Goal: Task Accomplishment & Management: Complete application form

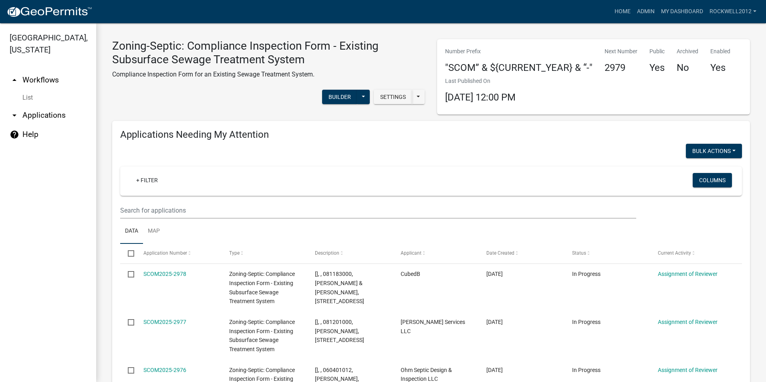
scroll to position [841, 0]
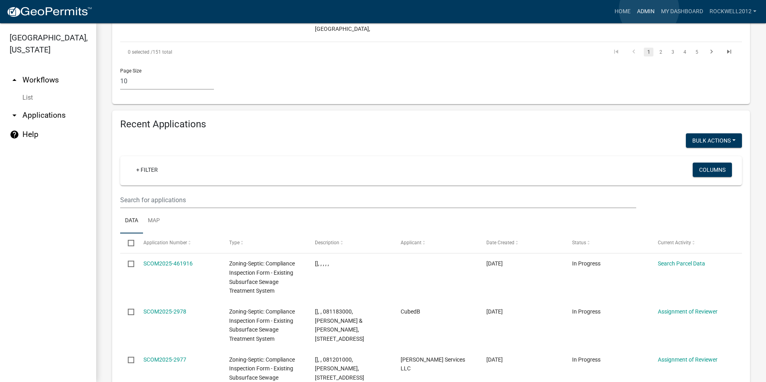
click at [649, 9] on link "Admin" at bounding box center [645, 11] width 24 height 15
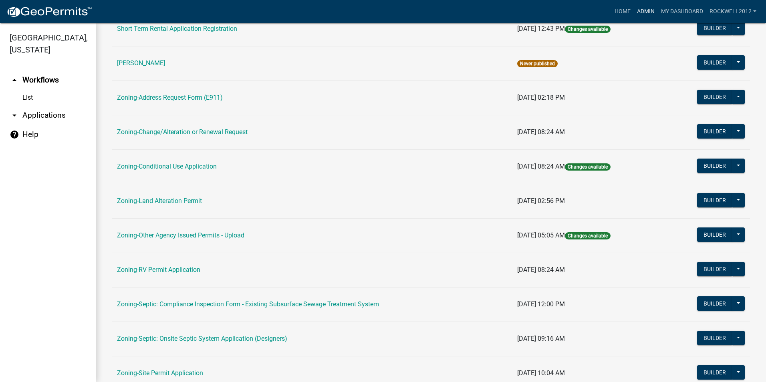
scroll to position [160, 0]
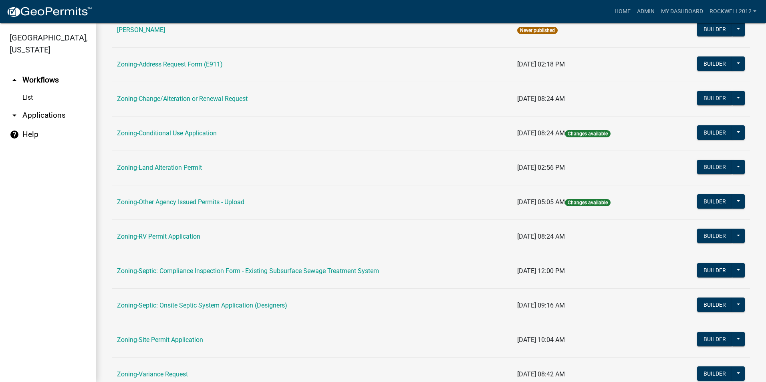
click at [177, 338] on link "Zoning-Site Permit Application" at bounding box center [160, 340] width 86 height 8
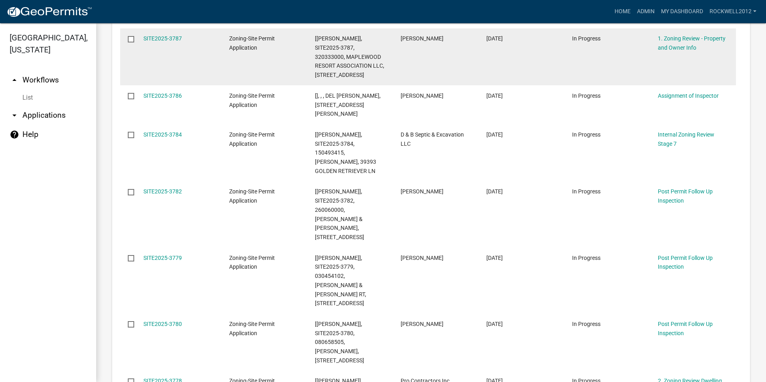
scroll to position [601, 0]
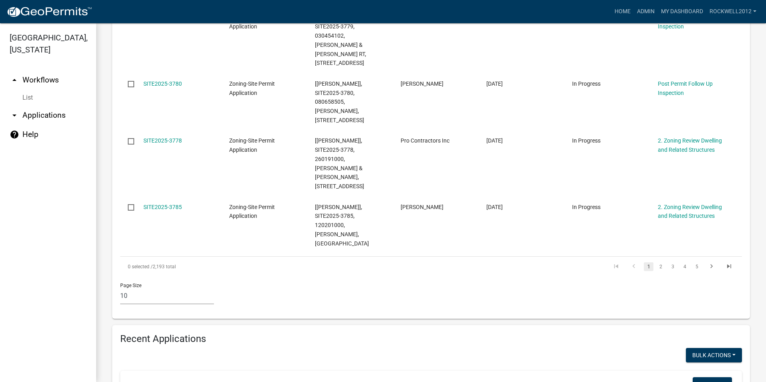
type input "3777"
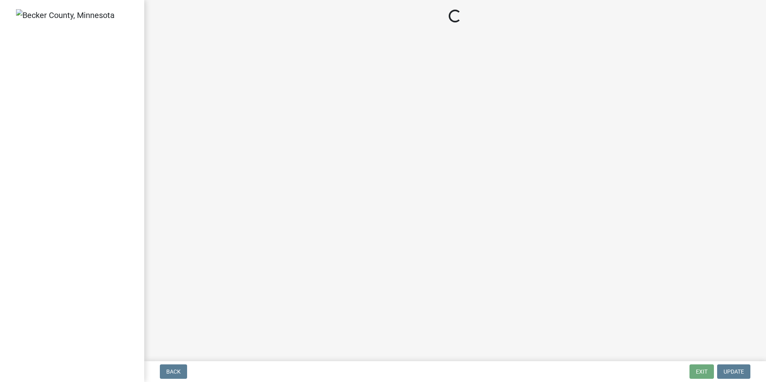
select select "3: 3"
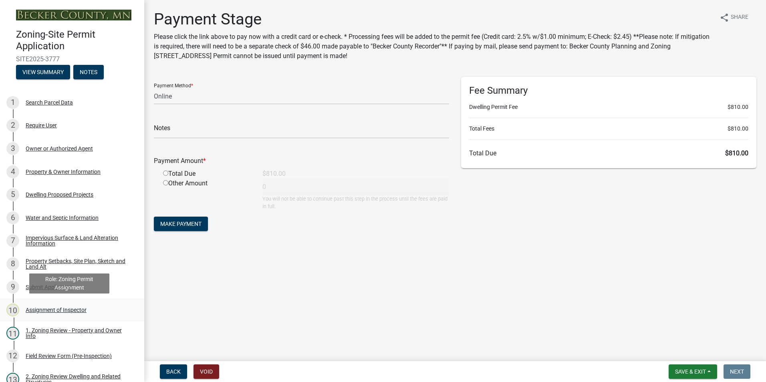
click at [52, 312] on div "Assignment of Inspector" at bounding box center [56, 310] width 61 height 6
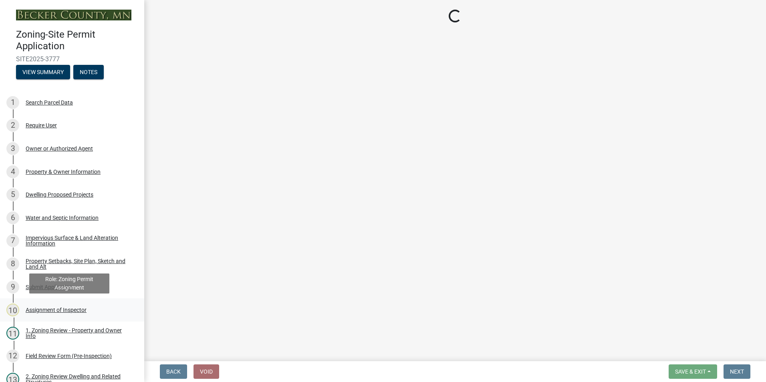
select select "c0b6e50c-983d-48c1-a910-e8bd43c13b77"
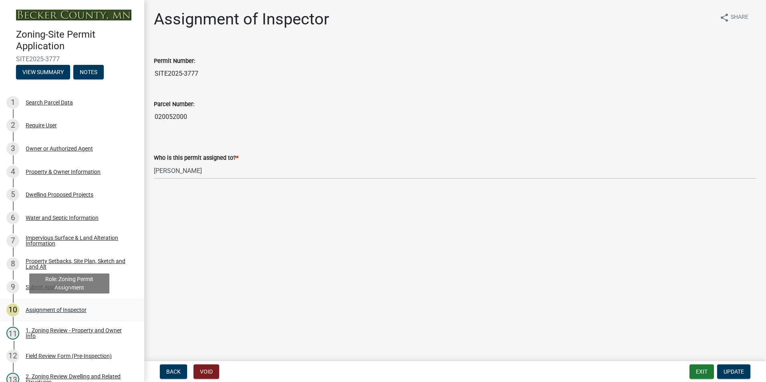
click at [69, 309] on div "Assignment of Inspector" at bounding box center [56, 310] width 61 height 6
click at [43, 195] on div "Dwelling Proposed Projects" at bounding box center [60, 195] width 68 height 6
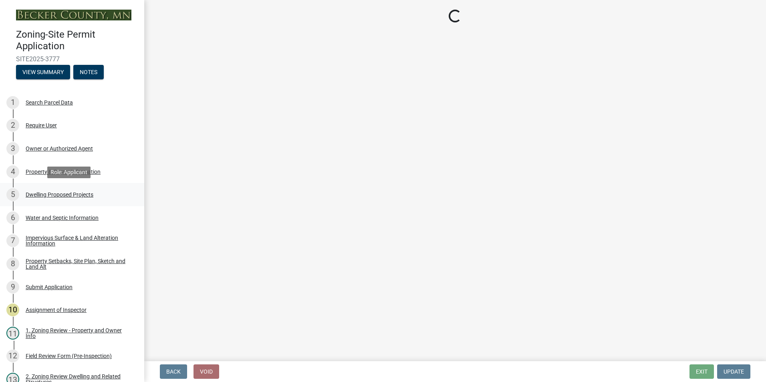
select select "5b8abcc6-67f7-49fb-8f25-c295ccc2b339"
select select "566f81cc-4b3f-4ecb-9f16-a2b313352c61"
select select "59a6fdaa-56b6-4bcd-87b7-d867a7d784e6"
select select "4f5e2784-8c40-49a3-b0e9-8f1a3cbab4f4"
select select "744d8552-d7ef-4cf1-b465-42901748f06c"
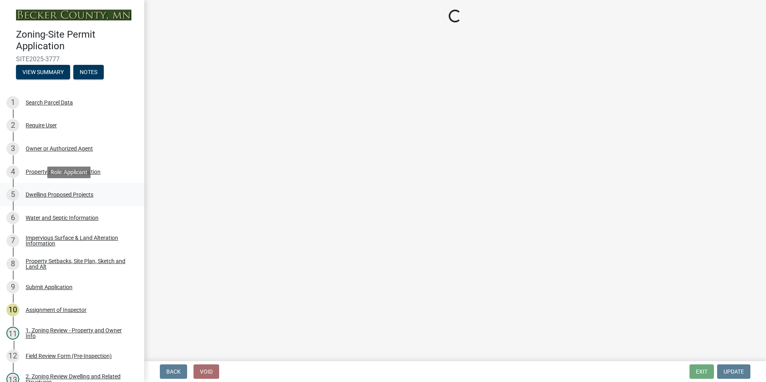
select select "c6a0a915-8859-4117-97a8-42e675f9bace"
select select "11c1c089-3b44-43c0-9549-3c9eeea2451f"
select select "d4691a2f-f058-48e2-b997-416102d14b5c"
select select "0ceb8b90-6e92-4b1f-be25-acba4c819eff"
select select "ab9119d1-7da9-49c4-9fac-8c142204c89d"
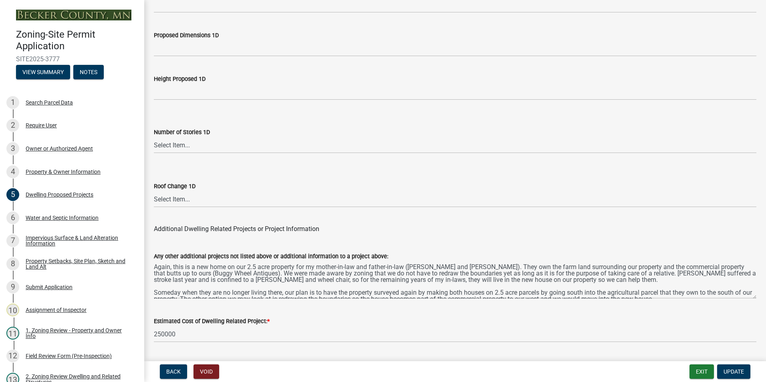
scroll to position [1903, 0]
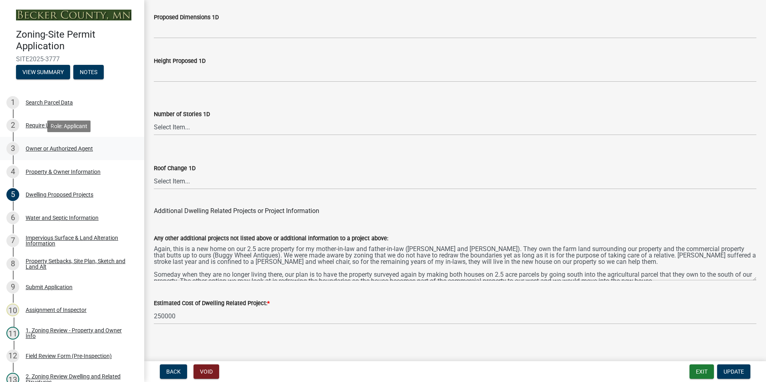
click at [50, 149] on div "Owner or Authorized Agent" at bounding box center [59, 149] width 67 height 6
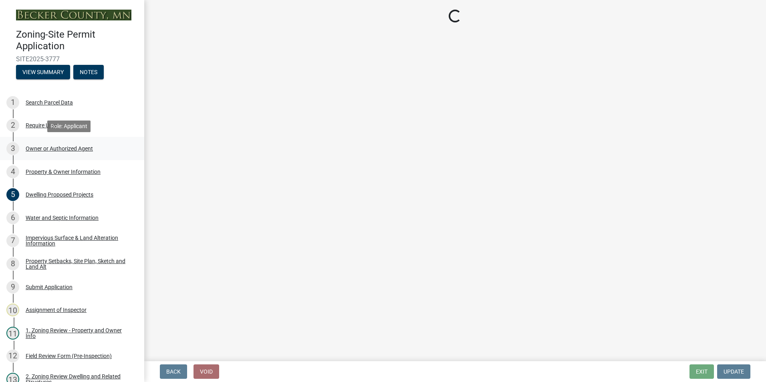
select select "3c674549-ed69-405f-b795-9fa3f7d47d9d"
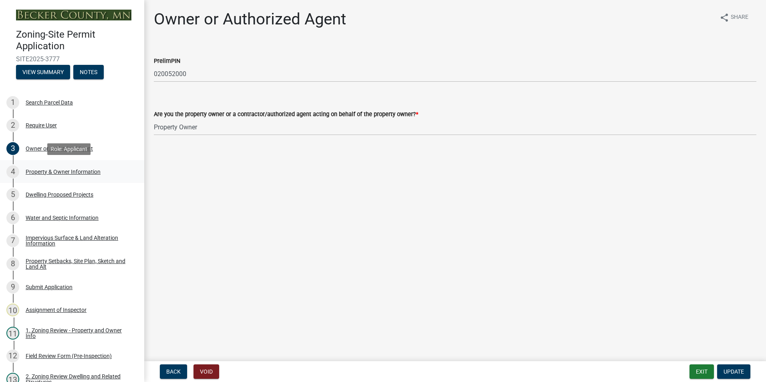
click at [59, 170] on div "Property & Owner Information" at bounding box center [63, 172] width 75 height 6
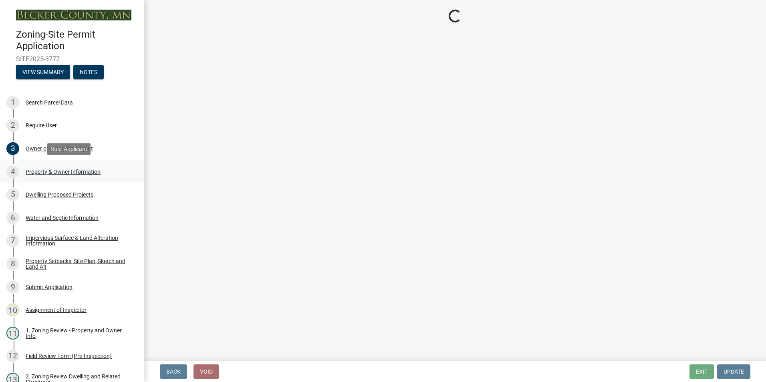
select select "15d55337-0fb0-485e-a759-dab20e978987"
select select "85fc75ff-0121-4ad4-a39b-9ebe8e4a222b"
select select "f87eba17-8ed9-4ad8-aefc-fe36a3f3544b"
select select "393a978c-6bd5-4cb2-a6a0-db6feb8732b8"
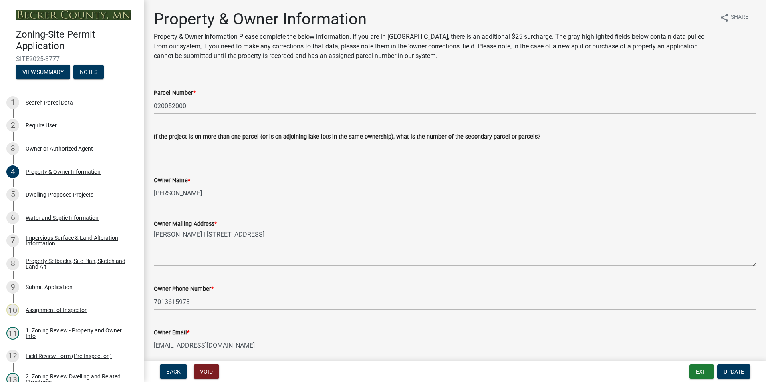
scroll to position [40, 0]
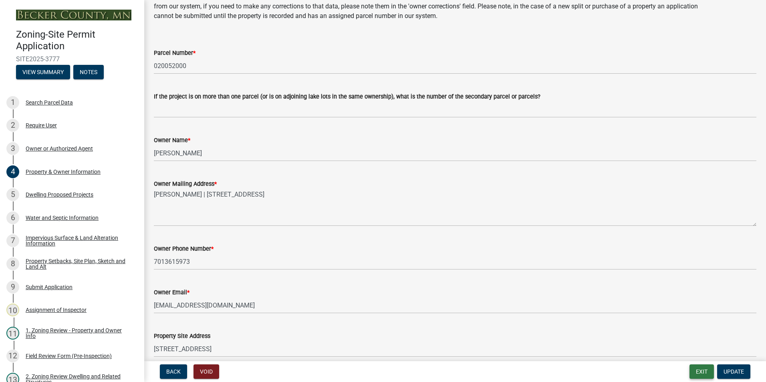
click at [693, 371] on button "Exit" at bounding box center [701, 371] width 24 height 14
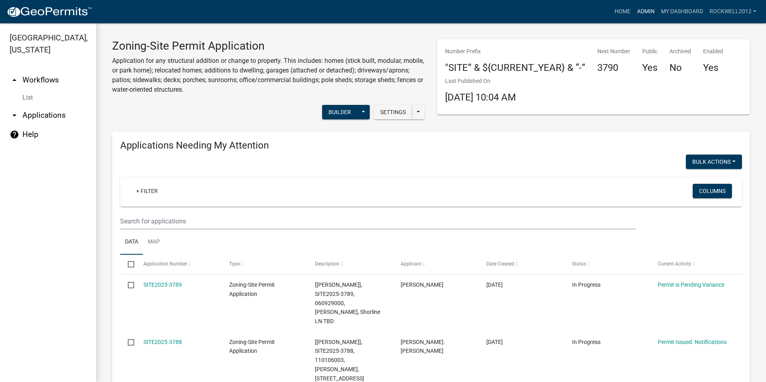
click at [645, 8] on link "Admin" at bounding box center [645, 11] width 24 height 15
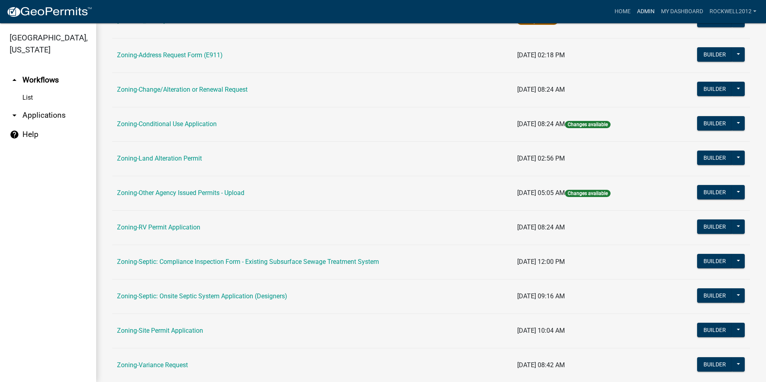
scroll to position [227, 0]
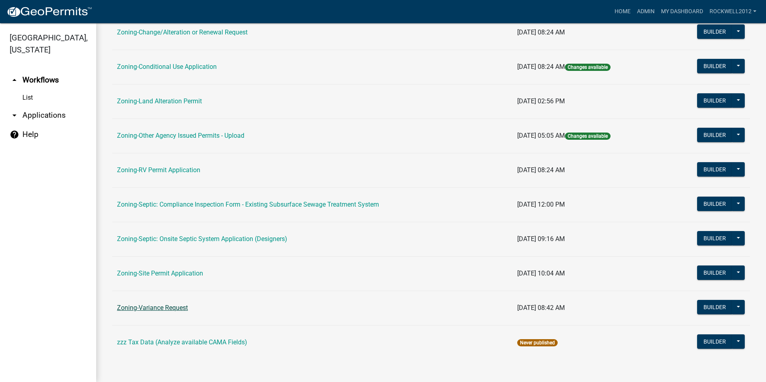
click at [166, 308] on link "Zoning-Variance Request" at bounding box center [152, 308] width 71 height 8
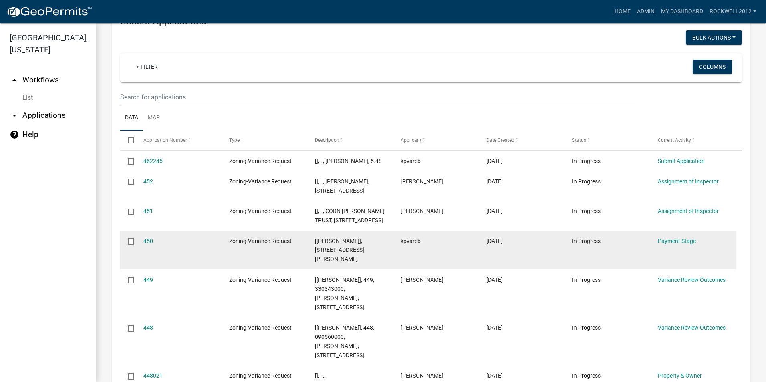
scroll to position [801, 0]
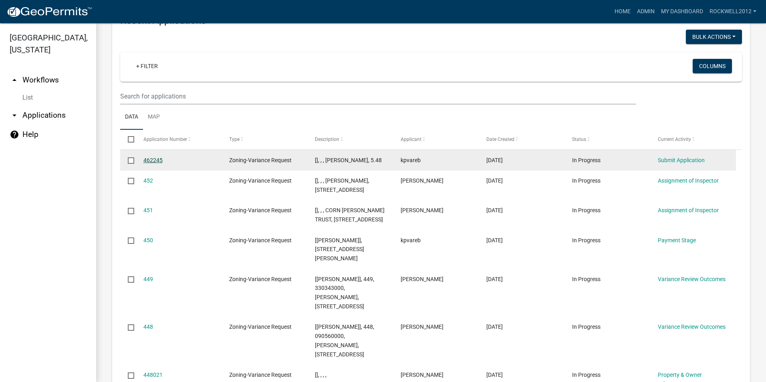
click at [152, 158] on link "462245" at bounding box center [152, 160] width 19 height 6
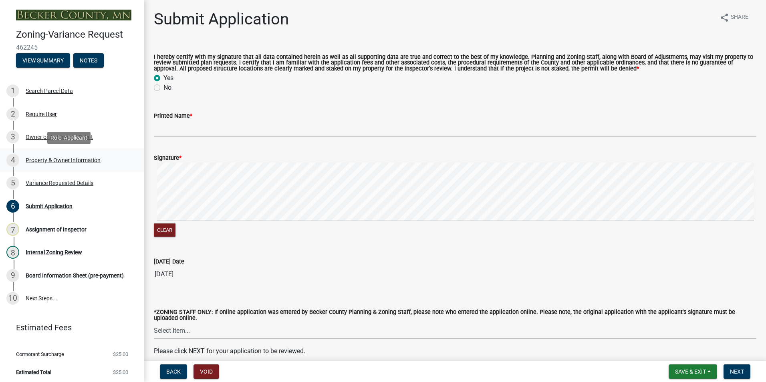
click at [51, 158] on div "Property & Owner Information" at bounding box center [63, 160] width 75 height 6
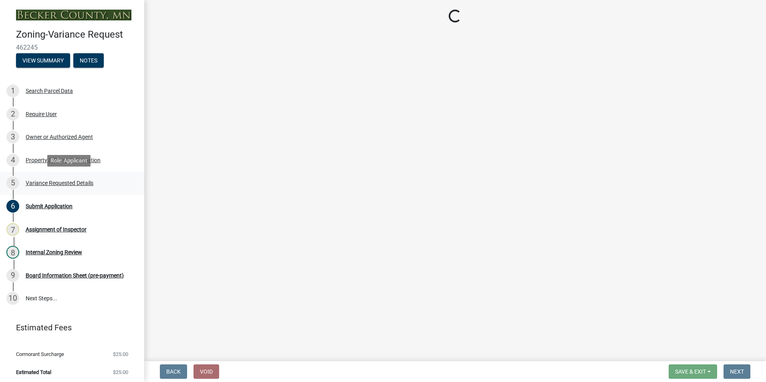
select select "1947af7b-3ff5-4e7a-b069-dc66c9987d53"
select select "81e6ebc2-4a13-4f09-9701-0257b1338ca3"
select select "e1509b63-faad-48b6-a727-dce88822a300"
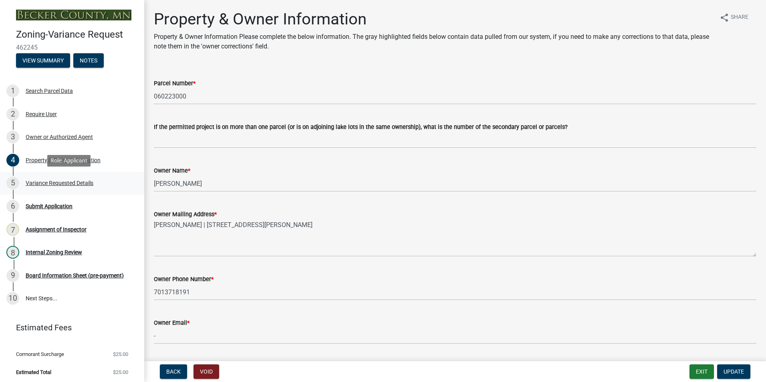
click at [59, 183] on div "Variance Requested Details" at bounding box center [60, 183] width 68 height 6
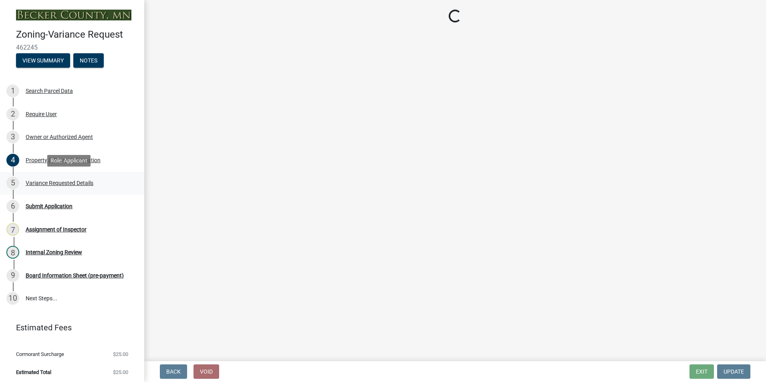
select select "a5c6235c-6fe0-43e3-9b64-f3566618e99d"
select select "a60f612c-e64d-4767-92b2-cb2f842b6e0b"
select select "bb2b5e43-03c1-4874-9abf-a65f400af928"
select select "8ea3e6c3-8fed-4904-aa20-2f643744aa0c"
select select "860afd09-da87-482b-bca4-413f5cf53582"
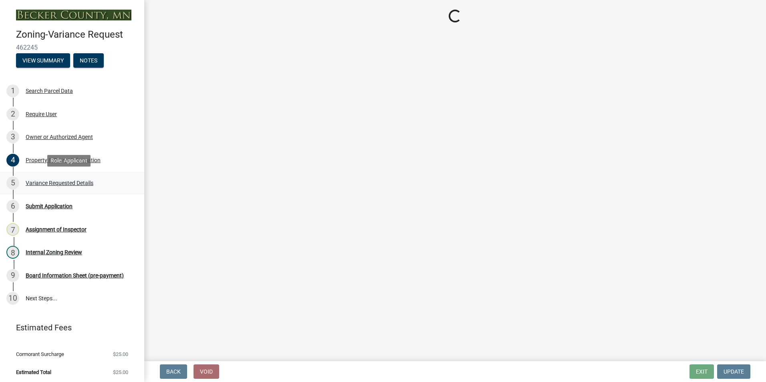
select select "ee8740c3-f4d5-48cf-ad42-c8f7342b480c"
select select "1aa51e34-4f0a-4095-a3f3-287665056048"
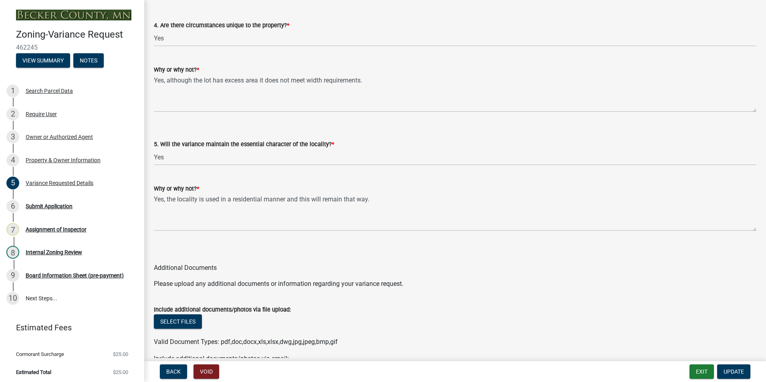
scroll to position [1654, 0]
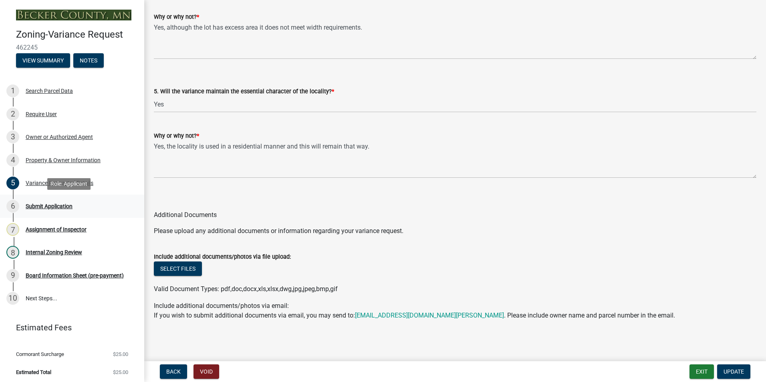
click at [40, 207] on div "Submit Application" at bounding box center [49, 206] width 47 height 6
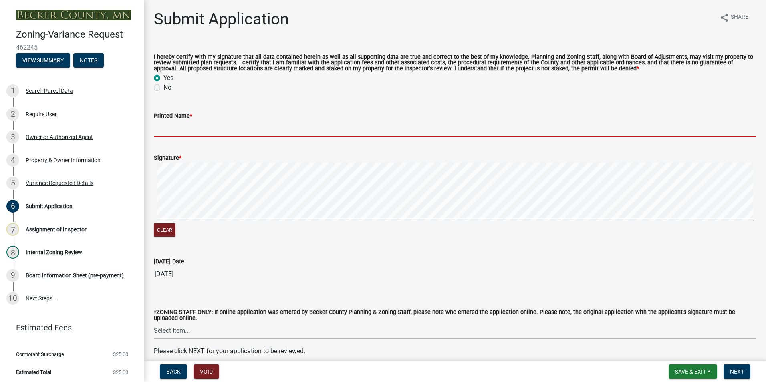
click at [163, 129] on input "Printed Name *" at bounding box center [455, 129] width 602 height 16
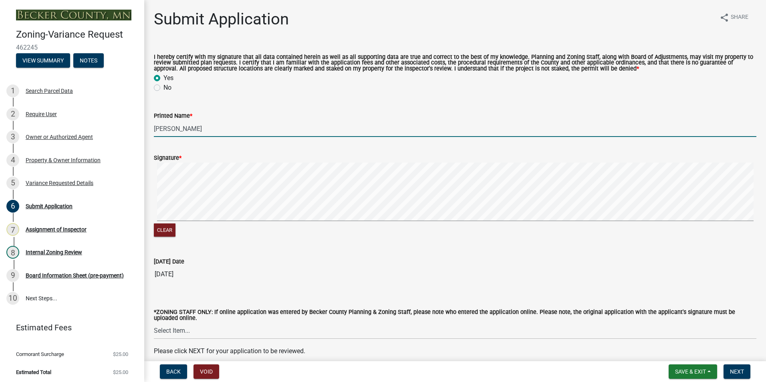
type input "Randy Barta"
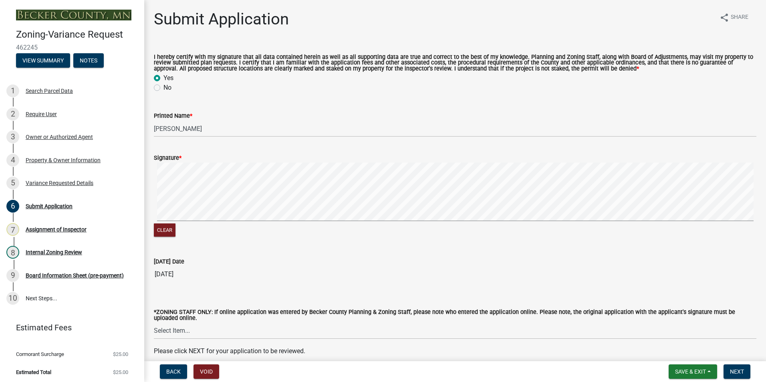
click at [189, 181] on form "Signature * Clear" at bounding box center [455, 190] width 602 height 95
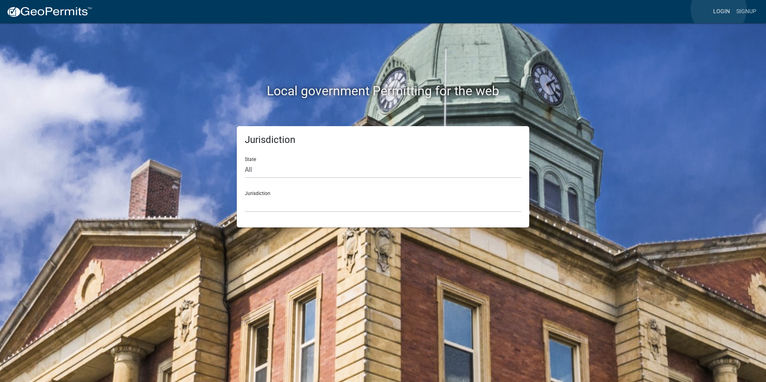
click at [718, 9] on link "Login" at bounding box center [720, 11] width 23 height 15
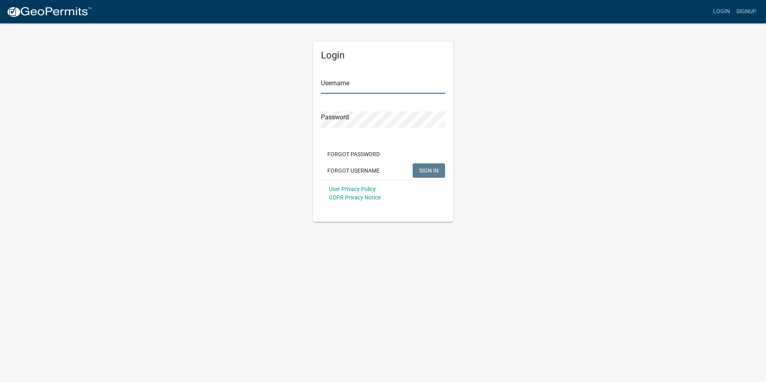
type input "Rockwell2012"
click at [433, 172] on span "SIGN IN" at bounding box center [429, 170] width 20 height 6
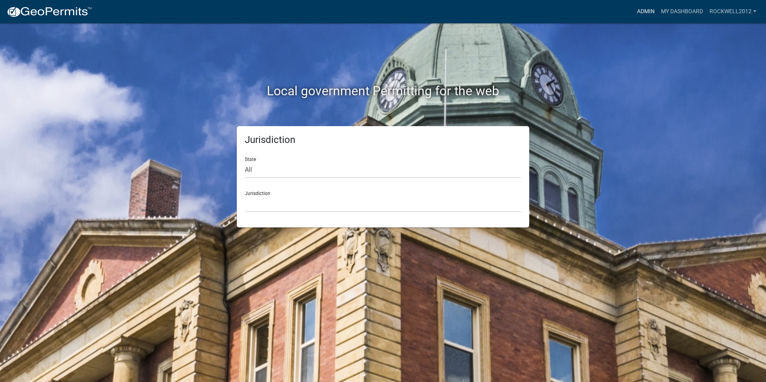
click at [646, 10] on link "Admin" at bounding box center [645, 11] width 24 height 15
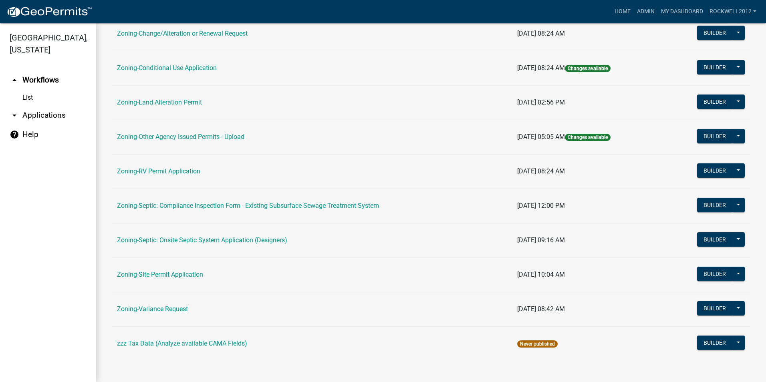
scroll to position [227, 0]
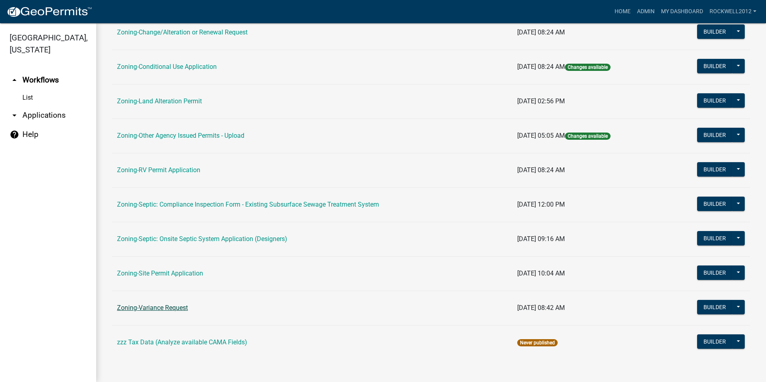
click at [173, 308] on link "Zoning-Variance Request" at bounding box center [152, 308] width 71 height 8
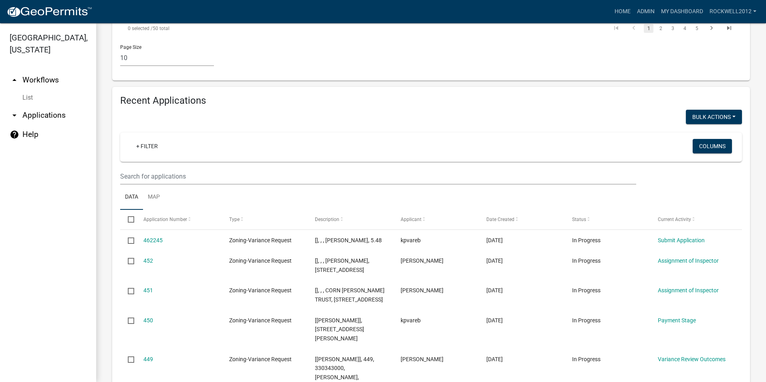
scroll to position [761, 0]
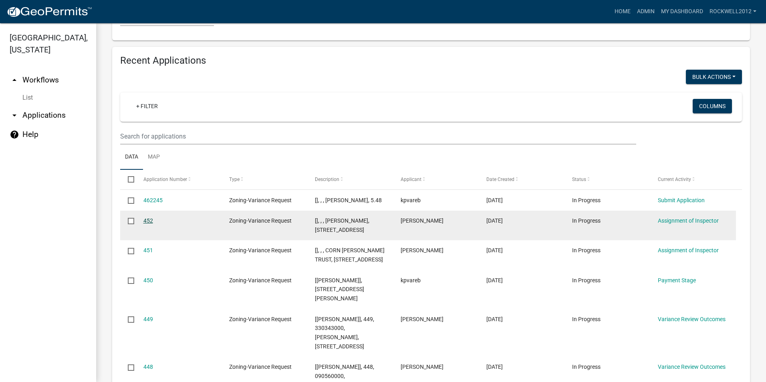
click at [149, 218] on link "452" at bounding box center [148, 220] width 10 height 6
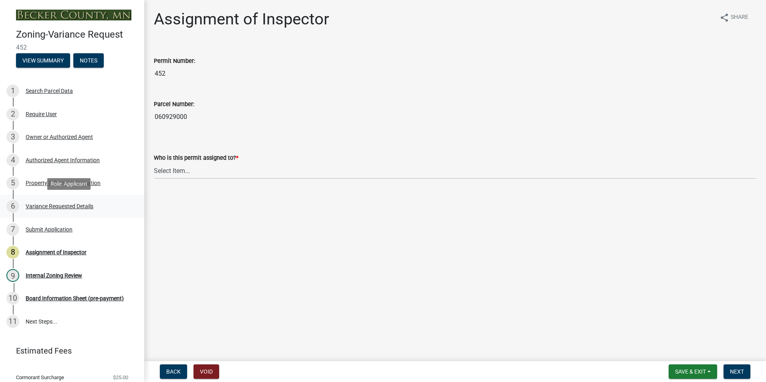
click at [68, 203] on div "Variance Requested Details" at bounding box center [60, 206] width 68 height 6
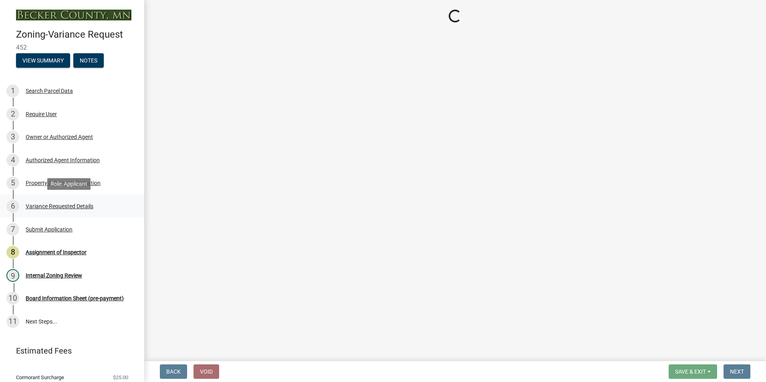
select select "edc6b78d-c029-41a6-a436-e6f76b5f0855"
select select "a5c6235c-6fe0-43e3-9b64-f3566618e99d"
select select "a60f612c-e64d-4767-92b2-cb2f842b6e0b"
select select "bb2b5e43-03c1-4874-9abf-a65f400af928"
select select "8ea3e6c3-8fed-4904-aa20-2f643744aa0c"
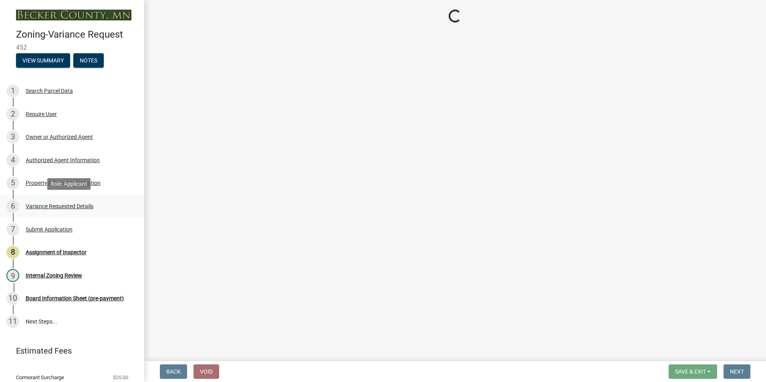
select select "860afd09-da87-482b-bca4-413f5cf53582"
select select "ee8740c3-f4d5-48cf-ad42-c8f7342b480c"
select select "1aa51e34-4f0a-4095-a3f3-287665056048"
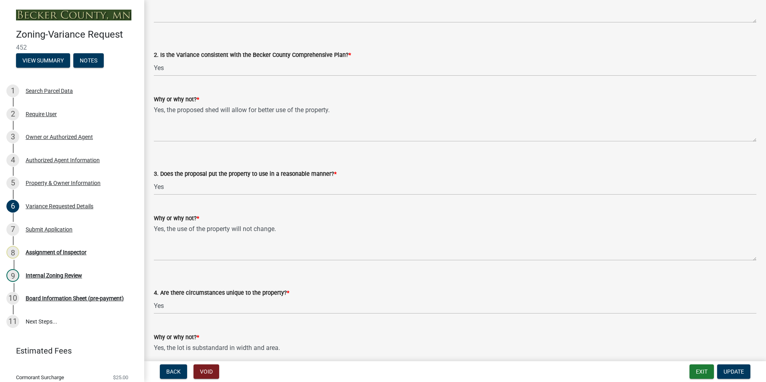
scroll to position [1494, 0]
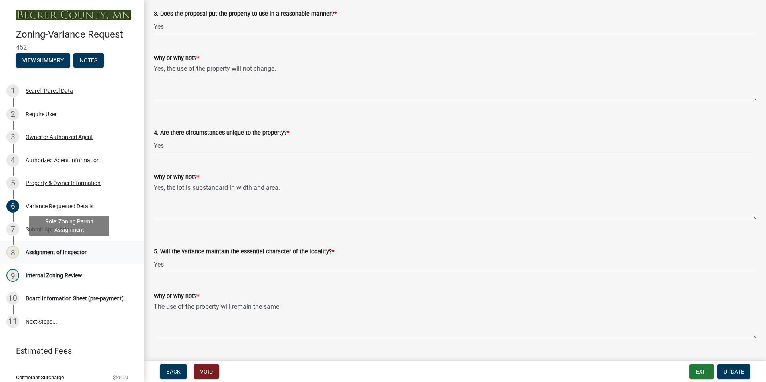
click at [49, 250] on div "Assignment of Inspector" at bounding box center [56, 252] width 61 height 6
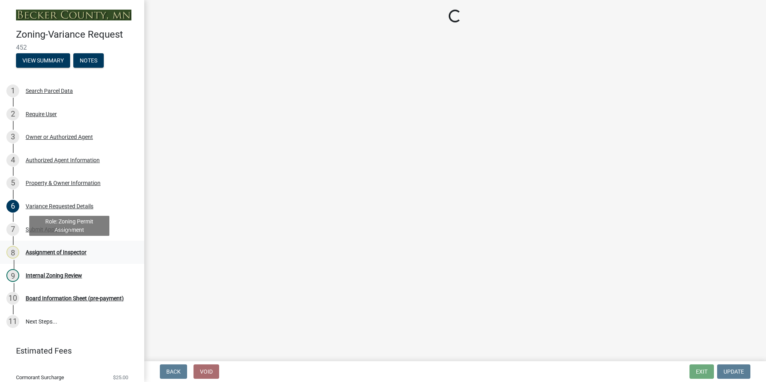
scroll to position [0, 0]
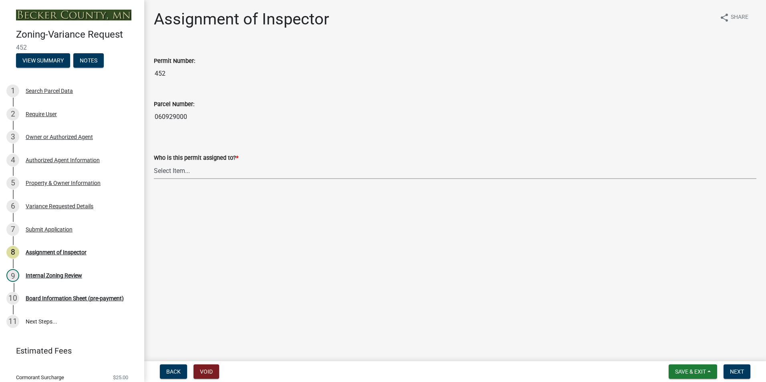
click at [174, 169] on select "Select Item... [PERSON_NAME] [PERSON_NAME] [PERSON_NAME] [PERSON_NAME] [PERSON_…" at bounding box center [455, 171] width 602 height 16
click at [154, 163] on select "Select Item... [PERSON_NAME] [PERSON_NAME] [PERSON_NAME] [PERSON_NAME] [PERSON_…" at bounding box center [455, 171] width 602 height 16
select select "0016247d-12af-40d0-8103-934796a3d230"
click at [737, 368] on button "Next" at bounding box center [736, 371] width 27 height 14
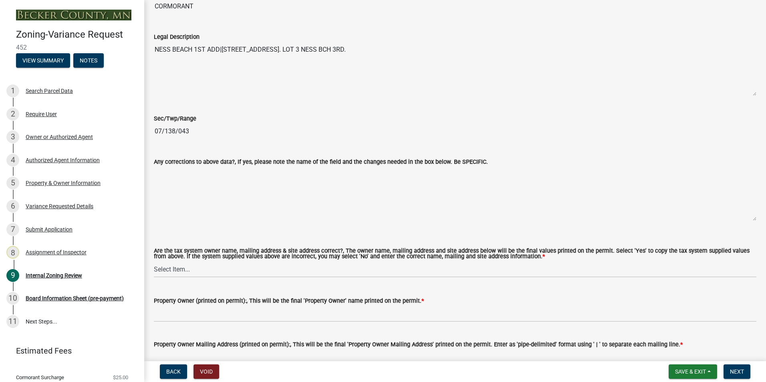
scroll to position [561, 0]
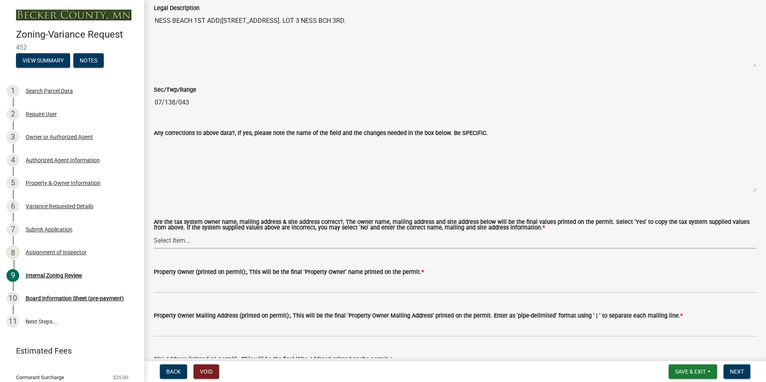
click at [167, 239] on select "Select Item... Yes No" at bounding box center [455, 240] width 602 height 16
click at [154, 233] on select "Select Item... Yes No" at bounding box center [455, 240] width 602 height 16
select select "5f5e855c-21f5-42f8-adf6-1036bf7d34a2"
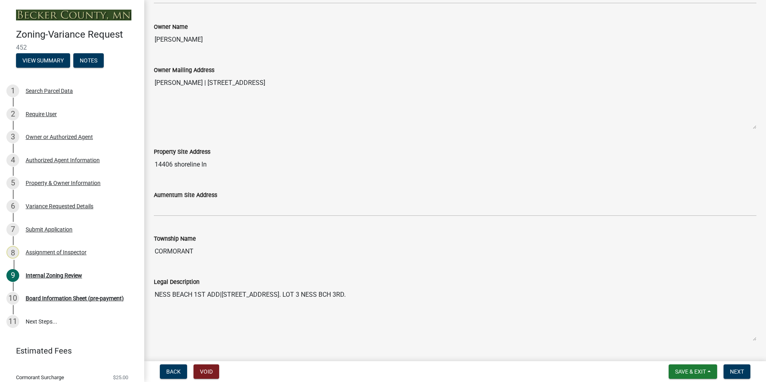
scroll to position [200, 0]
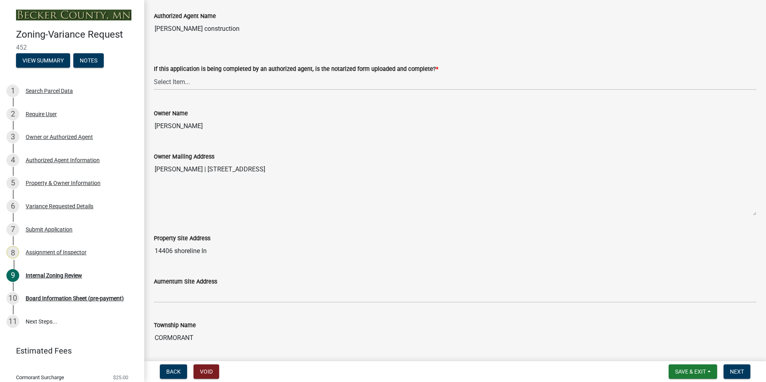
drag, startPoint x: 217, startPoint y: 124, endPoint x: 149, endPoint y: 124, distance: 67.3
click at [149, 124] on div "Owner Name [PERSON_NAME]" at bounding box center [455, 115] width 614 height 37
drag, startPoint x: 149, startPoint y: 124, endPoint x: 169, endPoint y: 123, distance: 20.0
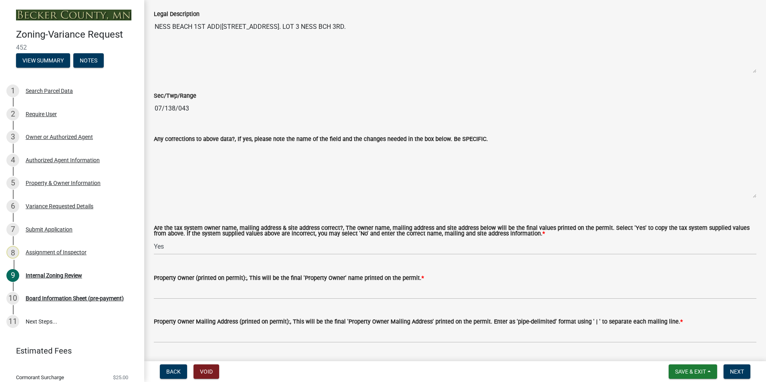
scroll to position [561, 0]
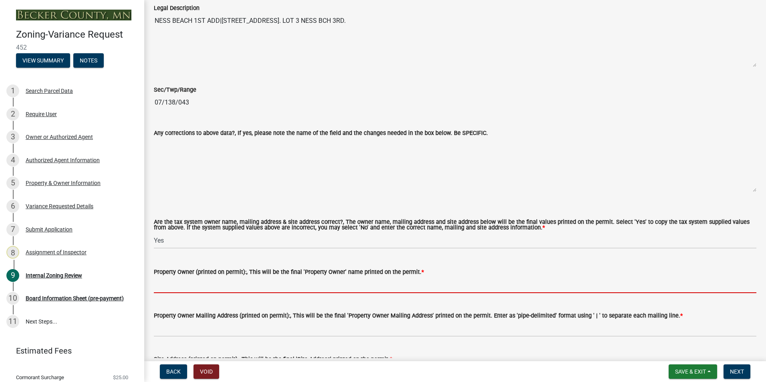
paste input "[PERSON_NAME]"
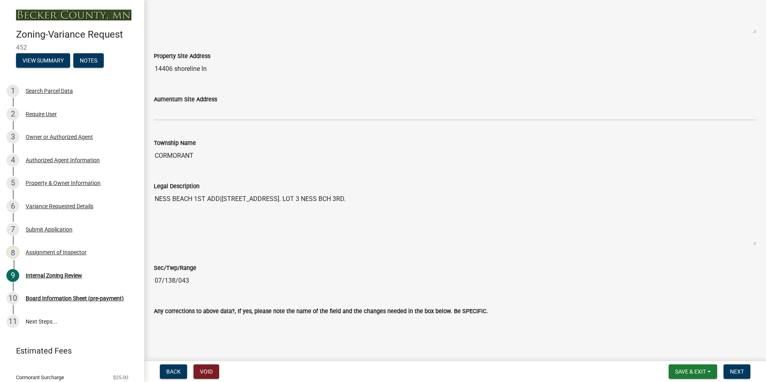
scroll to position [320, 0]
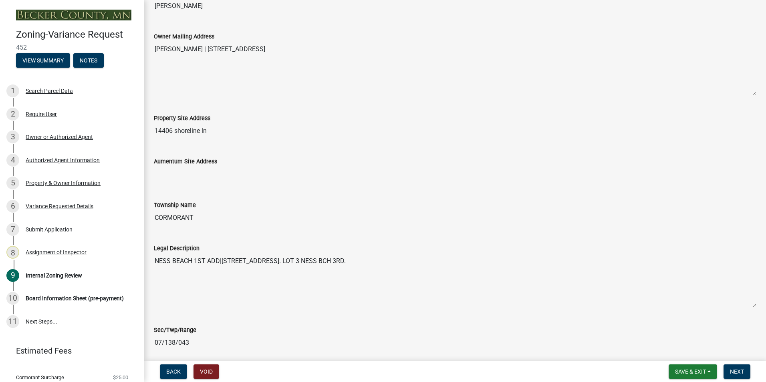
type input "[PERSON_NAME]"
drag, startPoint x: 360, startPoint y: 48, endPoint x: 221, endPoint y: 40, distance: 138.7
click at [221, 40] on div "Owner Mailing Address [PERSON_NAME] | [STREET_ADDRESS]" at bounding box center [455, 57] width 602 height 75
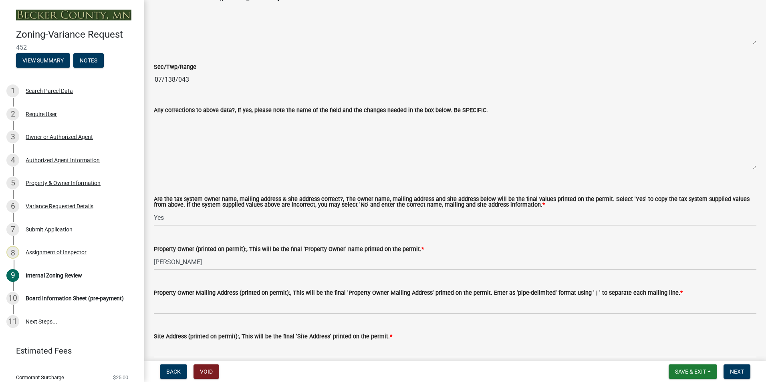
scroll to position [601, 0]
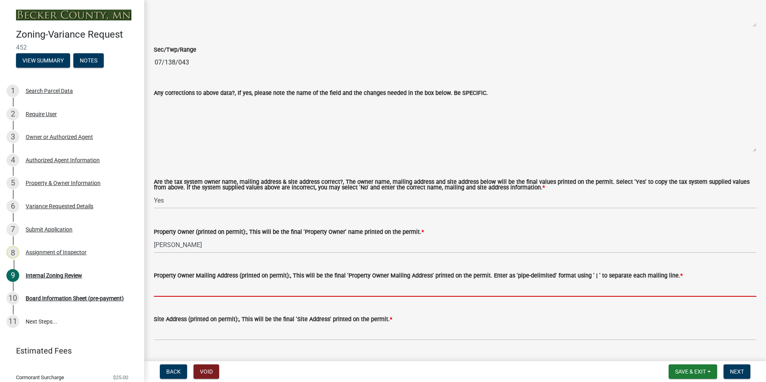
paste input "[STREET_ADDRESS]"
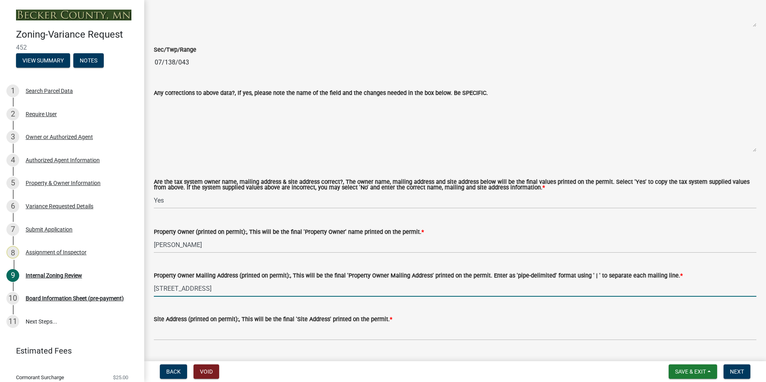
click at [220, 288] on input "[STREET_ADDRESS]" at bounding box center [455, 288] width 602 height 16
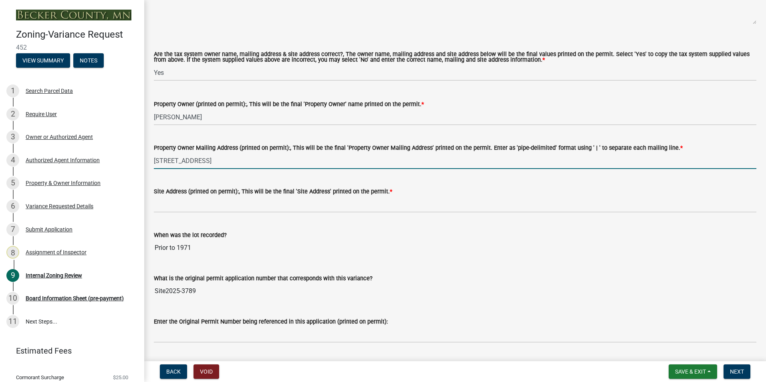
scroll to position [761, 0]
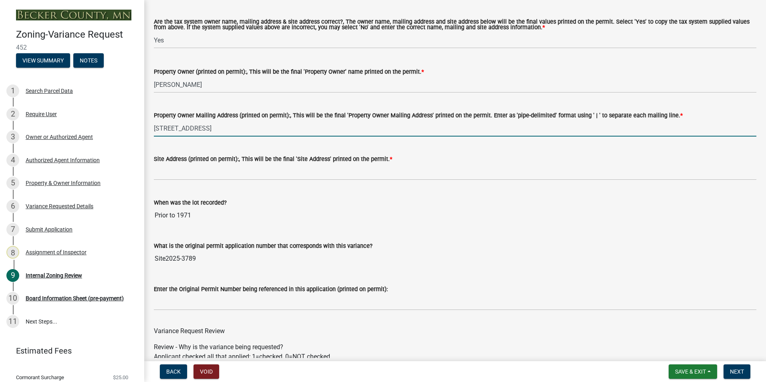
type input "[STREET_ADDRESS]"
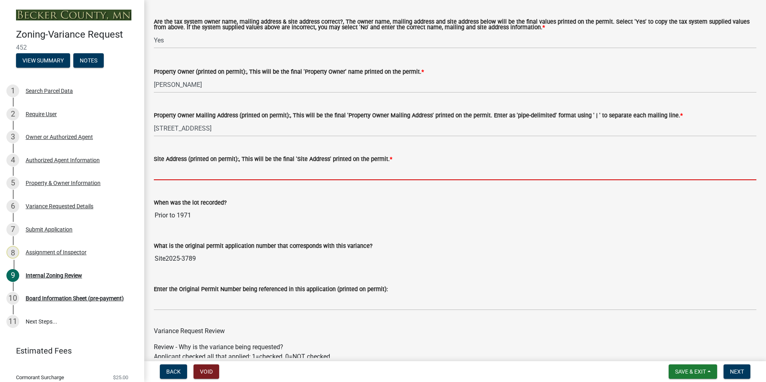
paste input "[STREET_ADDRESS]"
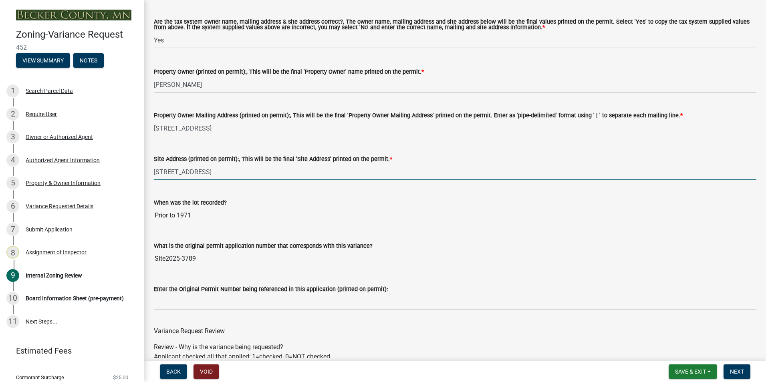
click at [221, 171] on input "[STREET_ADDRESS]" at bounding box center [455, 172] width 602 height 16
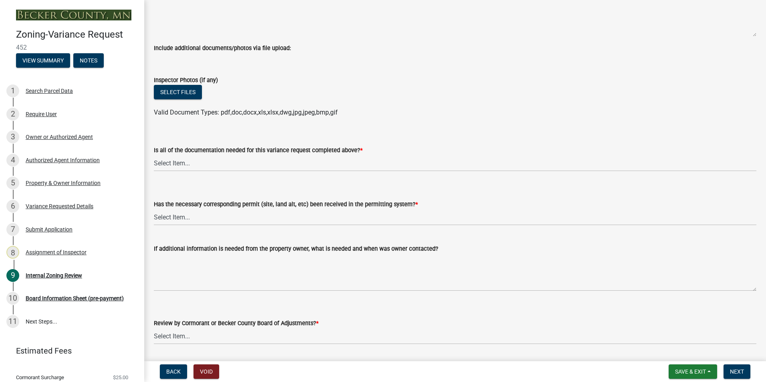
scroll to position [2803, 0]
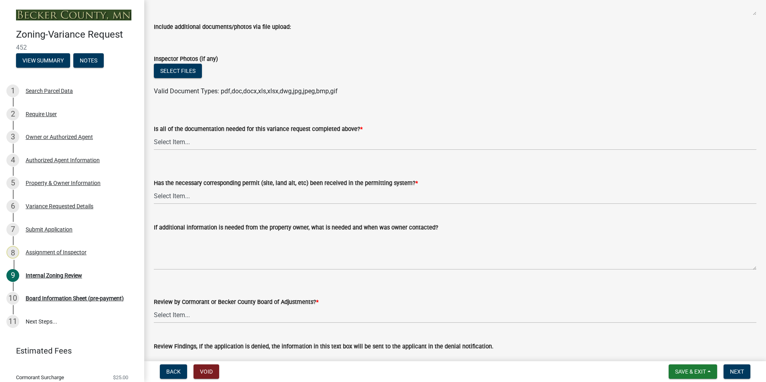
type input "[STREET_ADDRESS]"
click at [173, 142] on select "Select Item... Yes No" at bounding box center [455, 142] width 602 height 16
click at [154, 134] on select "Select Item... Yes No" at bounding box center [455, 142] width 602 height 16
select select "b8aebb6b-597c-43cf-abfc-7c5f20ed0157"
click at [173, 199] on select "Select Item... Yes No" at bounding box center [455, 196] width 602 height 16
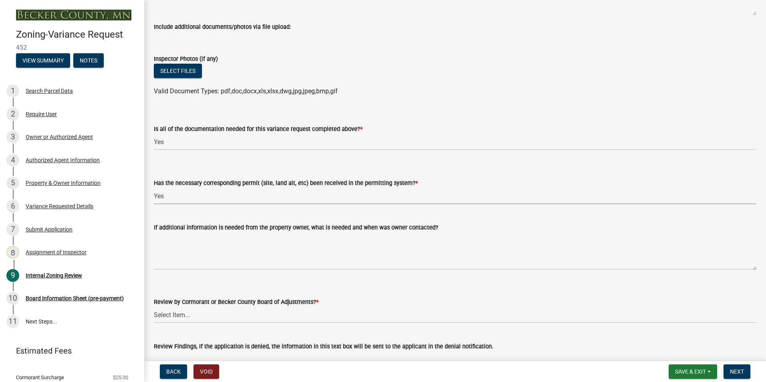
click at [154, 188] on select "Select Item... Yes No" at bounding box center [455, 196] width 602 height 16
select select "72196157-b4c8-4cec-9ec1-b72dcd6934d7"
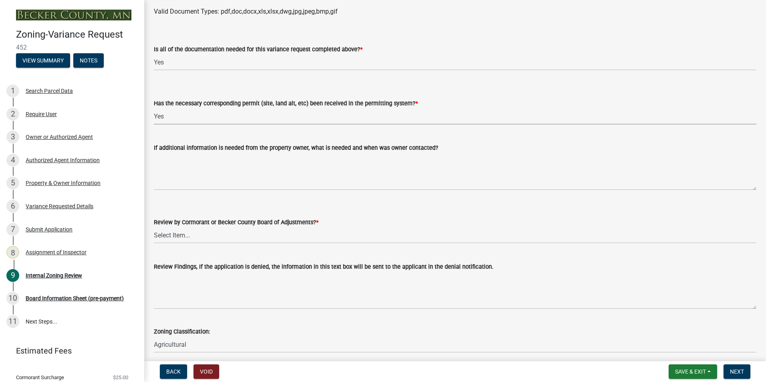
scroll to position [2883, 0]
click at [180, 236] on select "Select Item... Becker County Board of Adjustments Cormorant Board of Adjustments" at bounding box center [455, 235] width 602 height 16
click at [154, 227] on select "Select Item... Becker County Board of Adjustments Cormorant Board of Adjustments" at bounding box center [455, 235] width 602 height 16
select select "f5bdd8f1-8950-417a-b1cb-382f05a2ddf5"
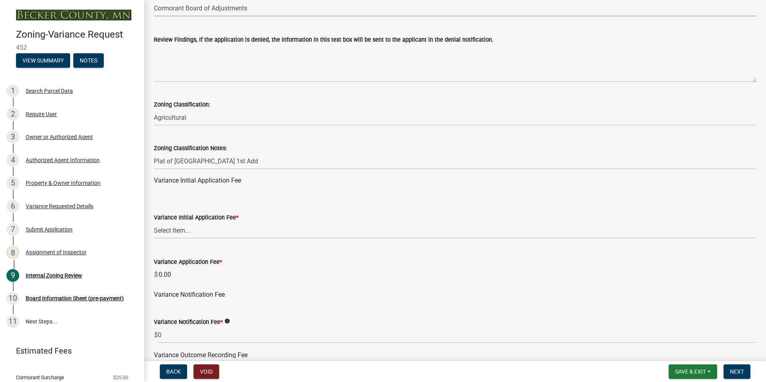
scroll to position [3123, 0]
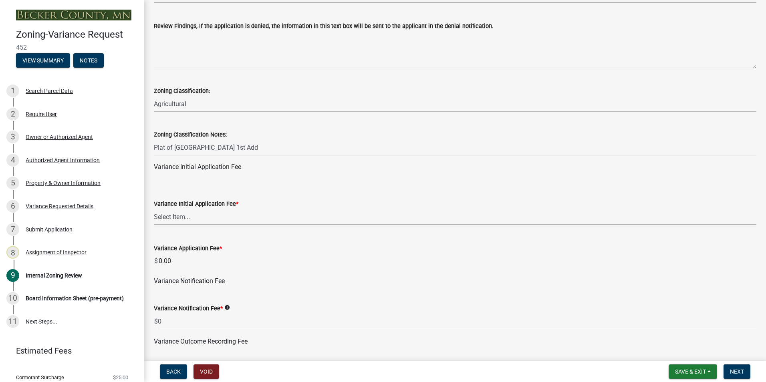
click at [167, 211] on select "Select Item... Agricultural or Residential: $200 Commercial or Industrial: $300" at bounding box center [455, 217] width 602 height 16
click at [154, 209] on select "Select Item... Agricultural or Residential: $200 Commercial or Industrial: $300" at bounding box center [455, 217] width 602 height 16
select select "901a76ad-31ef-422f-92de-172bc495cbc8"
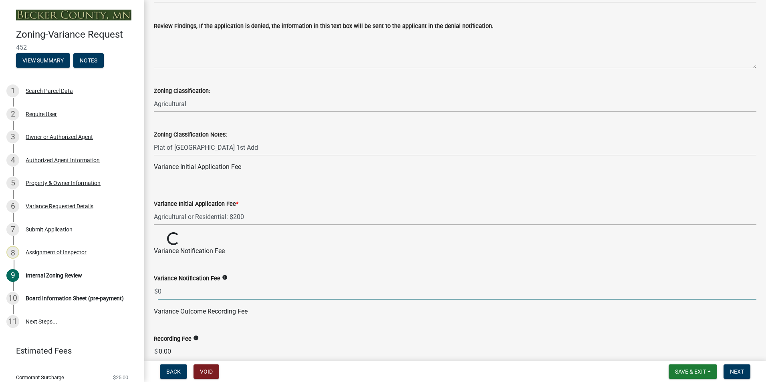
click at [165, 293] on input "0" at bounding box center [457, 291] width 598 height 16
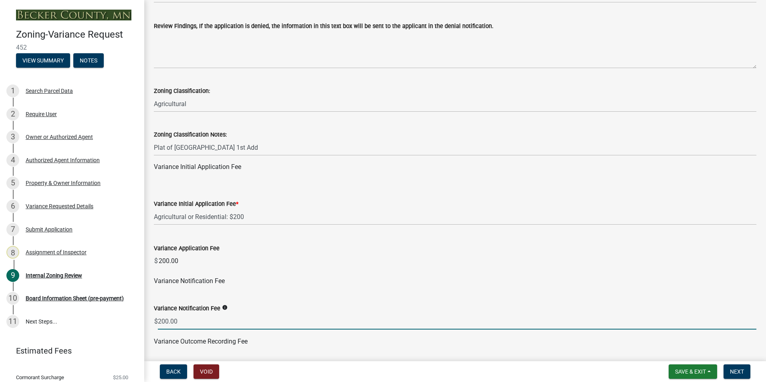
type input "200.00"
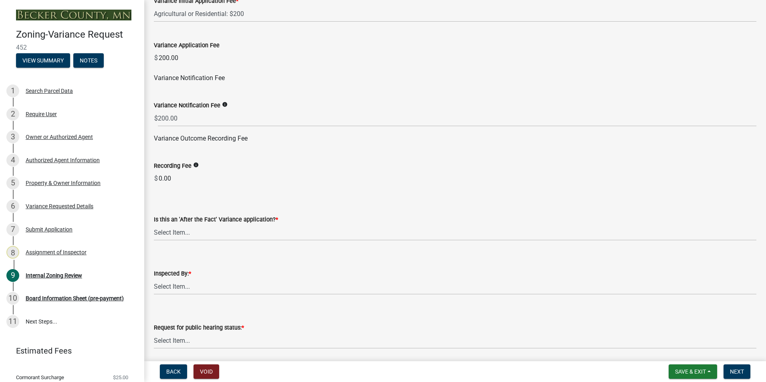
click at [264, 161] on div "Recording Fee info $ 0.00" at bounding box center [455, 168] width 602 height 37
click at [175, 177] on input "0.00" at bounding box center [457, 179] width 598 height 16
click at [168, 229] on select "Select Item... Yes No" at bounding box center [455, 232] width 602 height 16
click at [154, 225] on select "Select Item... Yes No" at bounding box center [455, 232] width 602 height 16
select select "dde1c2ec-1cb4-4ca2-89d6-22d65f04e2eb"
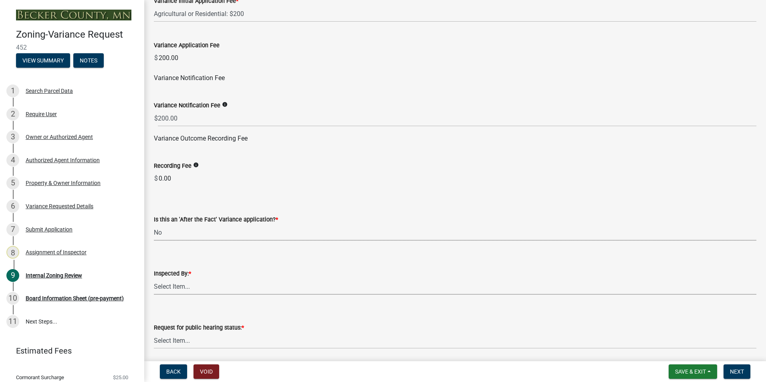
click at [163, 288] on select "Select Item... [PERSON_NAME] [PERSON_NAME] [PERSON_NAME] [PERSON_NAME] [PERSON_…" at bounding box center [455, 286] width 602 height 16
click at [154, 279] on select "Select Item... [PERSON_NAME] [PERSON_NAME] [PERSON_NAME] [PERSON_NAME] [PERSON_…" at bounding box center [455, 286] width 602 height 16
select select "0016247d-12af-40d0-8103-934796a3d230"
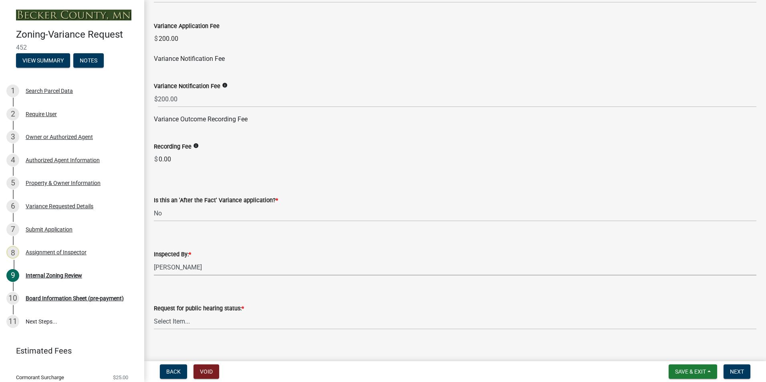
scroll to position [3356, 0]
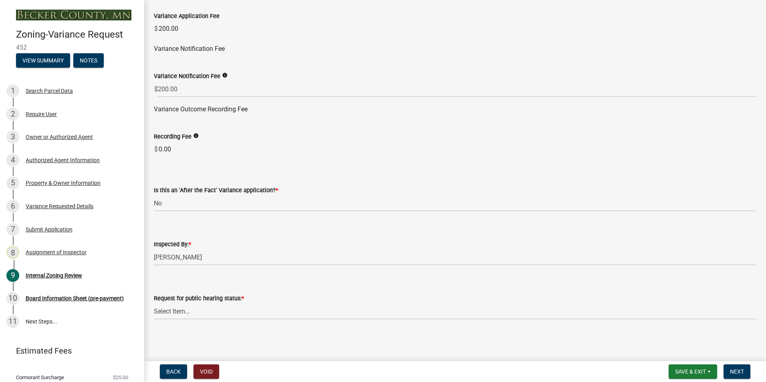
click at [181, 152] on input "0.00" at bounding box center [457, 149] width 598 height 16
click at [170, 313] on select "Select Item... Accepted Denied" at bounding box center [455, 311] width 602 height 16
click at [154, 303] on select "Select Item... Accepted Denied" at bounding box center [455, 311] width 602 height 16
select select "515e955d-540a-4f4d-a84a-4e14a5483136"
click at [737, 370] on span "Next" at bounding box center [737, 371] width 14 height 6
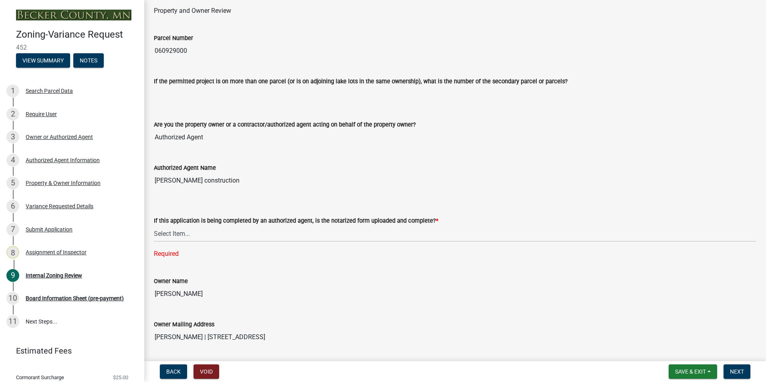
scroll to position [0, 0]
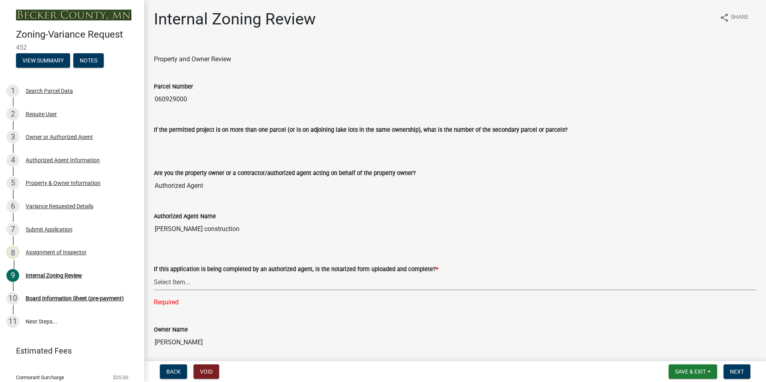
click at [166, 281] on select "Select Item... Yes No N/A" at bounding box center [455, 282] width 602 height 16
click at [154, 274] on select "Select Item... Yes No N/A" at bounding box center [455, 282] width 602 height 16
select select "7a9f807e-d8ae-4a1b-8245-933f852a3039"
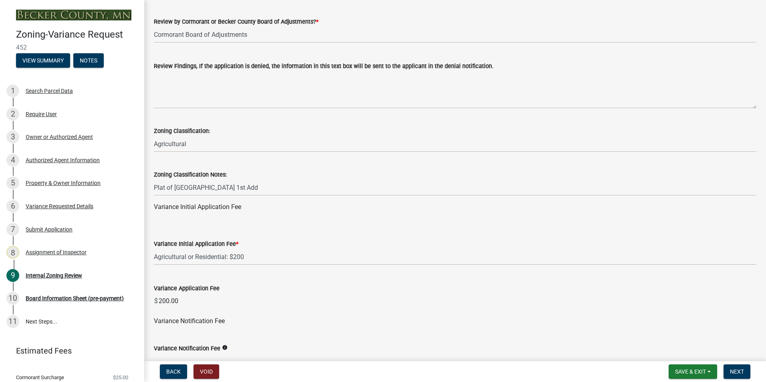
scroll to position [3356, 0]
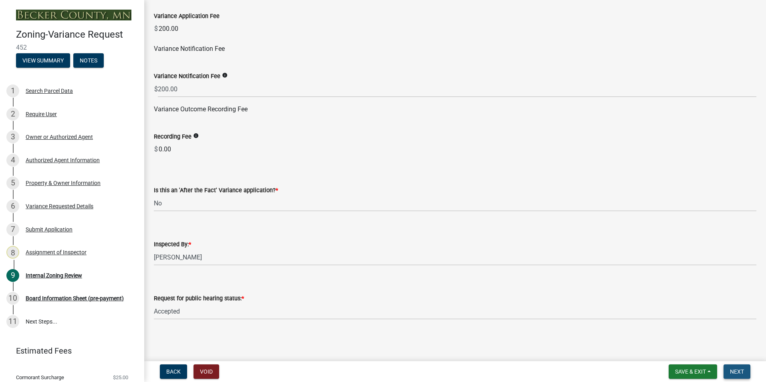
click at [737, 370] on span "Next" at bounding box center [737, 371] width 14 height 6
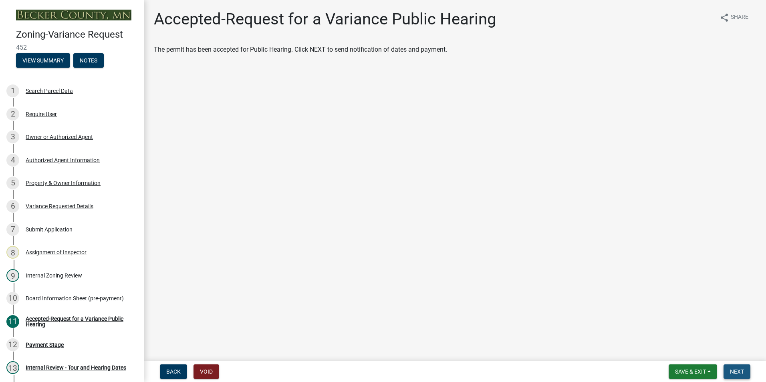
click at [740, 372] on span "Next" at bounding box center [737, 371] width 14 height 6
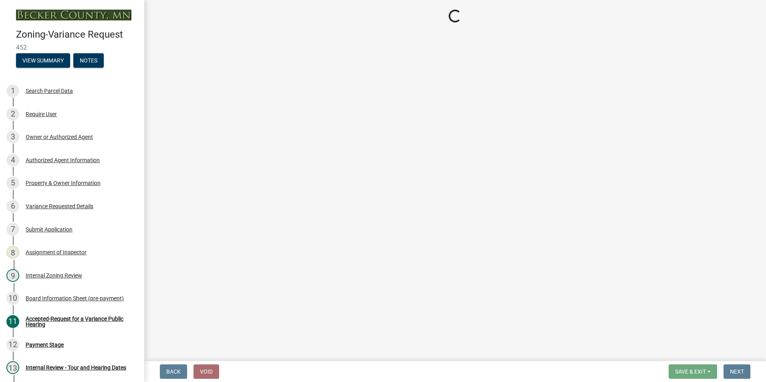
select select "3: 3"
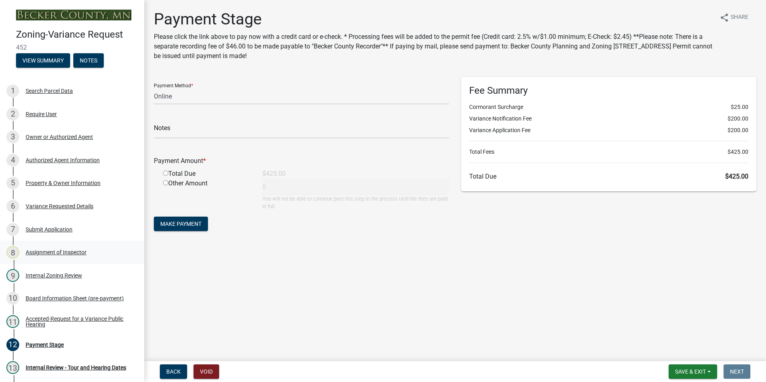
click at [50, 254] on div "Assignment of Inspector" at bounding box center [56, 252] width 61 height 6
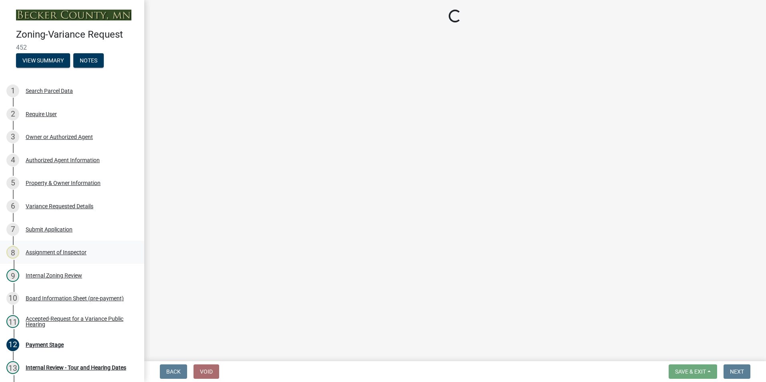
select select "0016247d-12af-40d0-8103-934796a3d230"
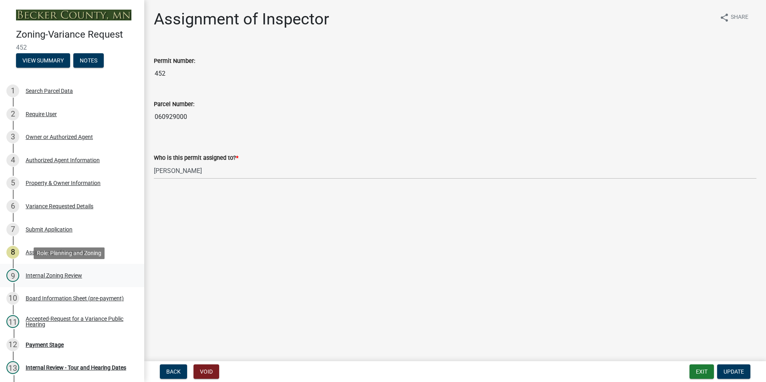
click at [47, 275] on div "Internal Zoning Review" at bounding box center [54, 276] width 56 height 6
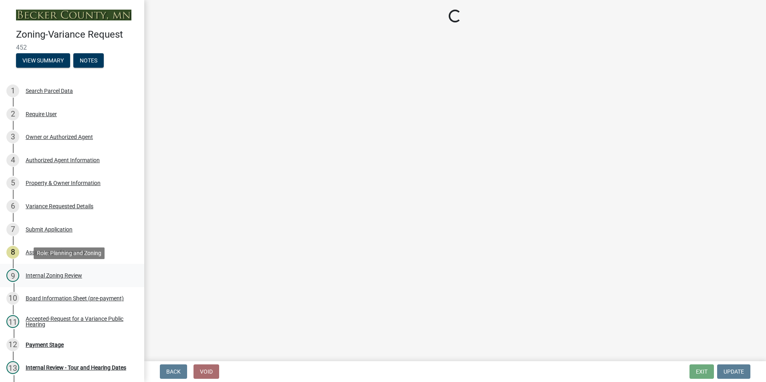
select select "7a9f807e-d8ae-4a1b-8245-933f852a3039"
select select "5f5e855c-21f5-42f8-adf6-1036bf7d34a2"
select select "b8aebb6b-597c-43cf-abfc-7c5f20ed0157"
select select "72196157-b4c8-4cec-9ec1-b72dcd6934d7"
select select "f5bdd8f1-8950-417a-b1cb-382f05a2ddf5"
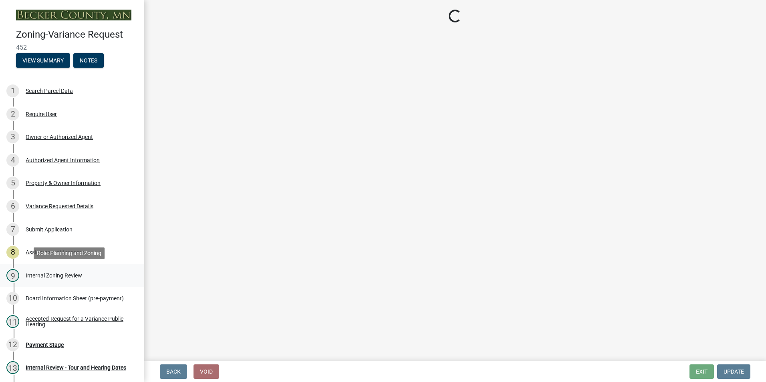
select select "901a76ad-31ef-422f-92de-172bc495cbc8"
select select "dde1c2ec-1cb4-4ca2-89d6-22d65f04e2eb"
select select "0016247d-12af-40d0-8103-934796a3d230"
select select "515e955d-540a-4f4d-a84a-4e14a5483136"
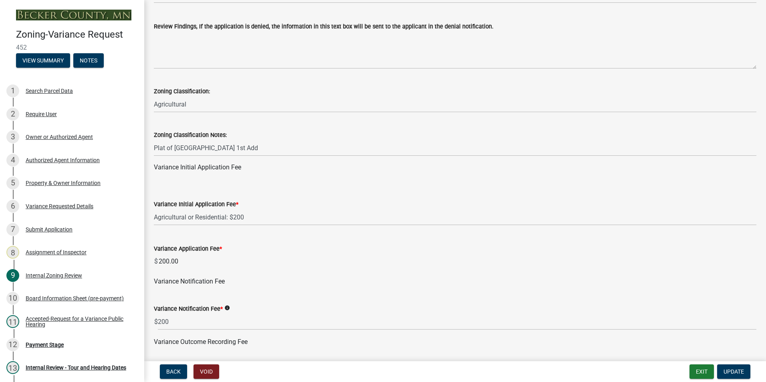
scroll to position [3123, 0]
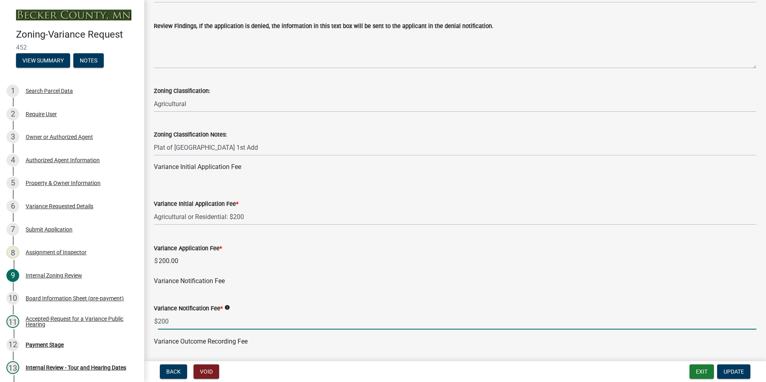
click at [178, 320] on input "200" at bounding box center [457, 321] width 598 height 16
type input "2"
type input "80.00"
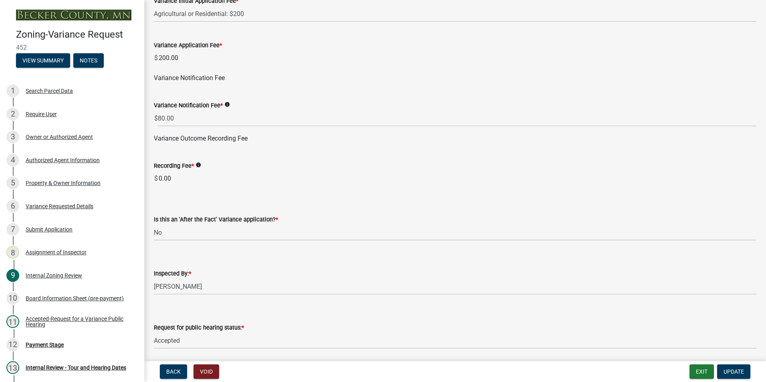
scroll to position [3356, 0]
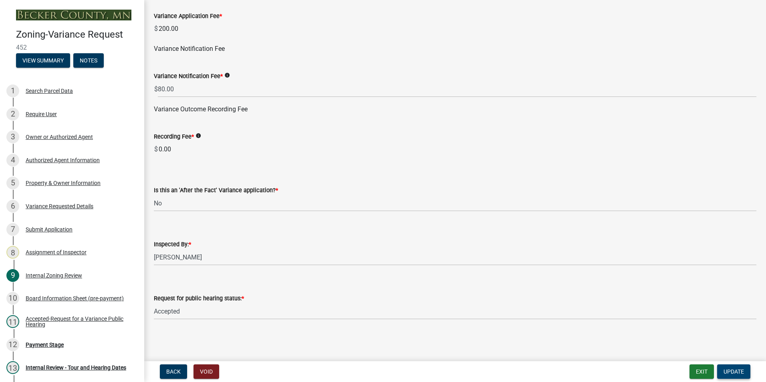
click at [722, 368] on button "Update" at bounding box center [733, 371] width 33 height 14
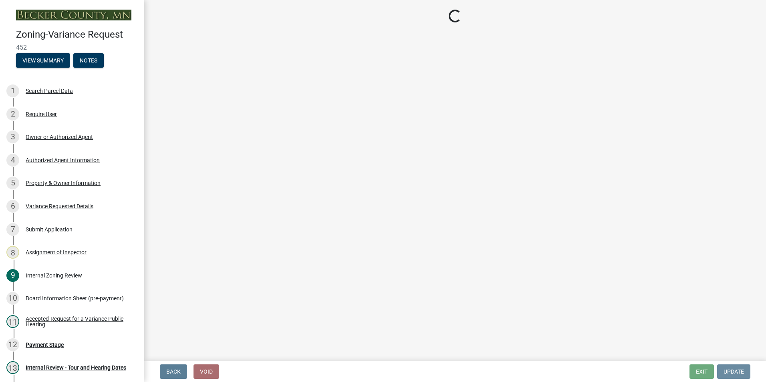
scroll to position [0, 0]
select select "3: 3"
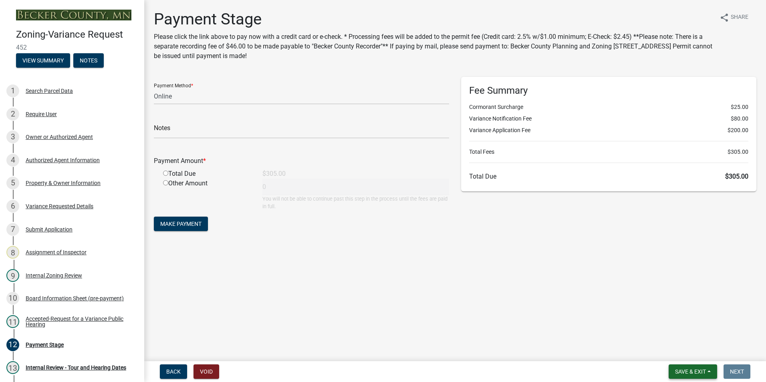
click at [686, 372] on span "Save & Exit" at bounding box center [690, 371] width 31 height 6
click at [685, 353] on button "Save & Exit" at bounding box center [685, 350] width 64 height 19
